Goal: Task Accomplishment & Management: Use online tool/utility

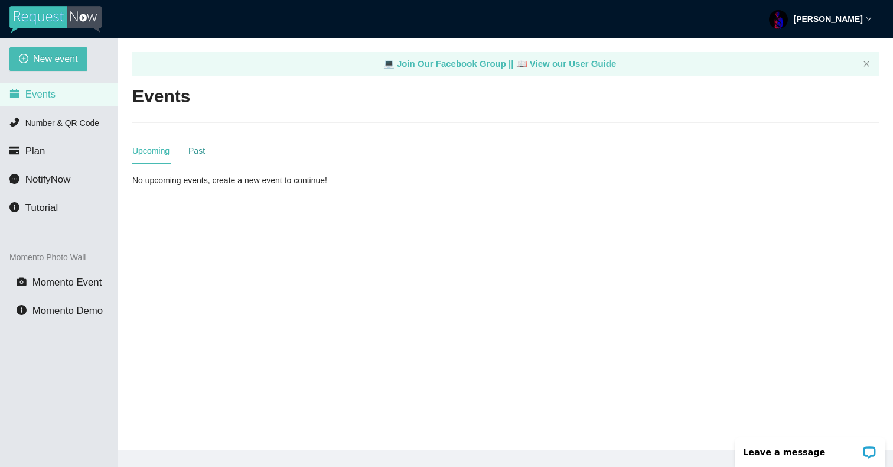
click at [199, 151] on div "Past" at bounding box center [197, 150] width 17 height 13
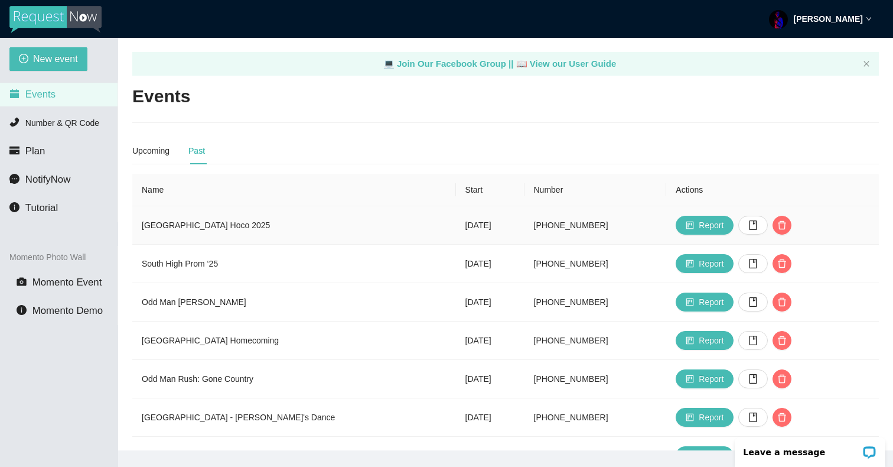
click at [189, 227] on td "[GEOGRAPHIC_DATA] Hoco 2025" at bounding box center [294, 225] width 324 height 38
click at [703, 221] on span "Report" at bounding box center [711, 225] width 25 height 13
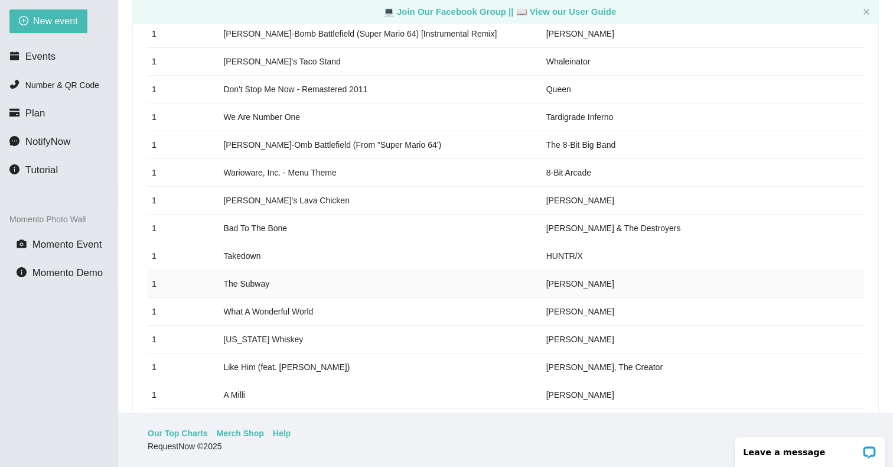
scroll to position [2302, 0]
